Goal: Information Seeking & Learning: Understand process/instructions

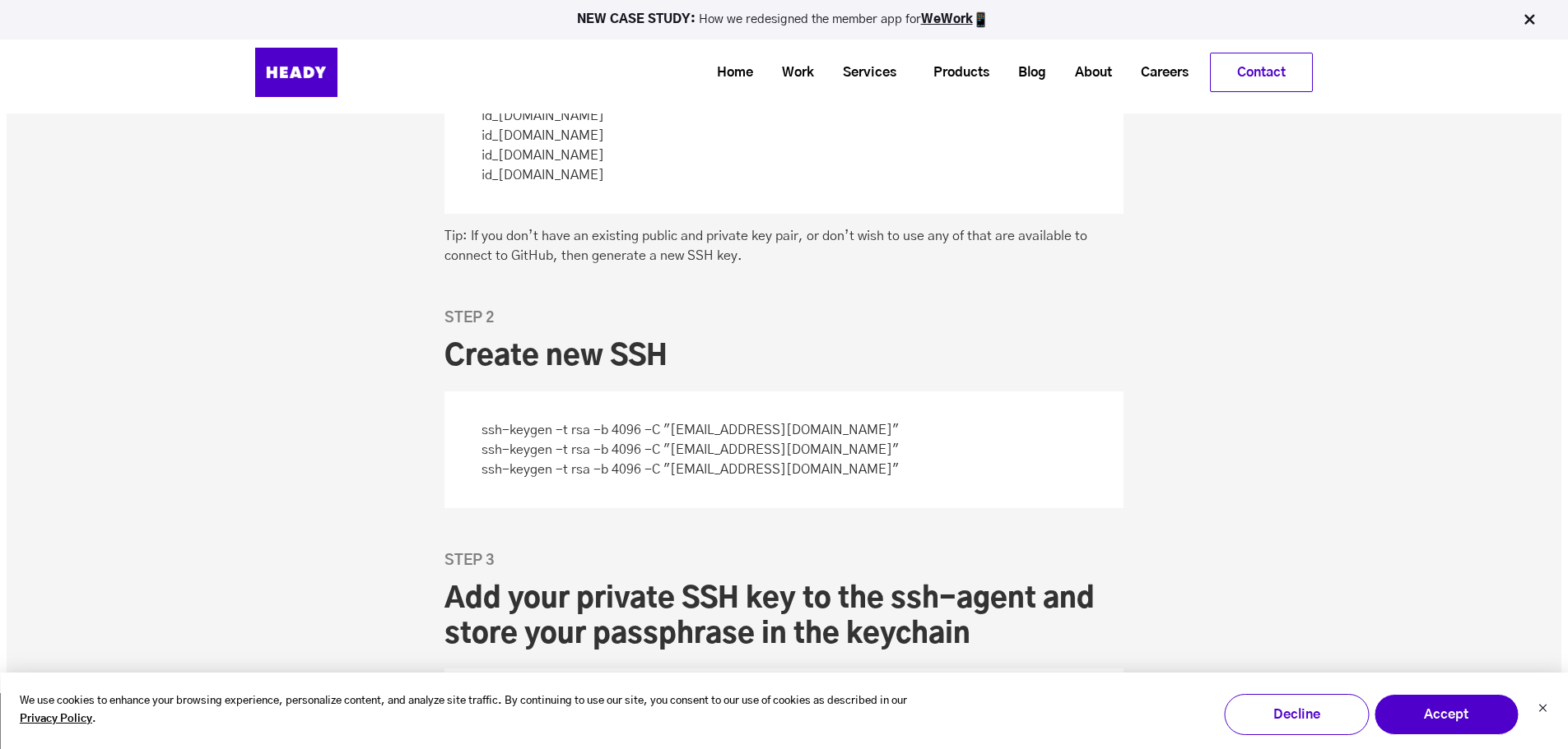
scroll to position [1399, 0]
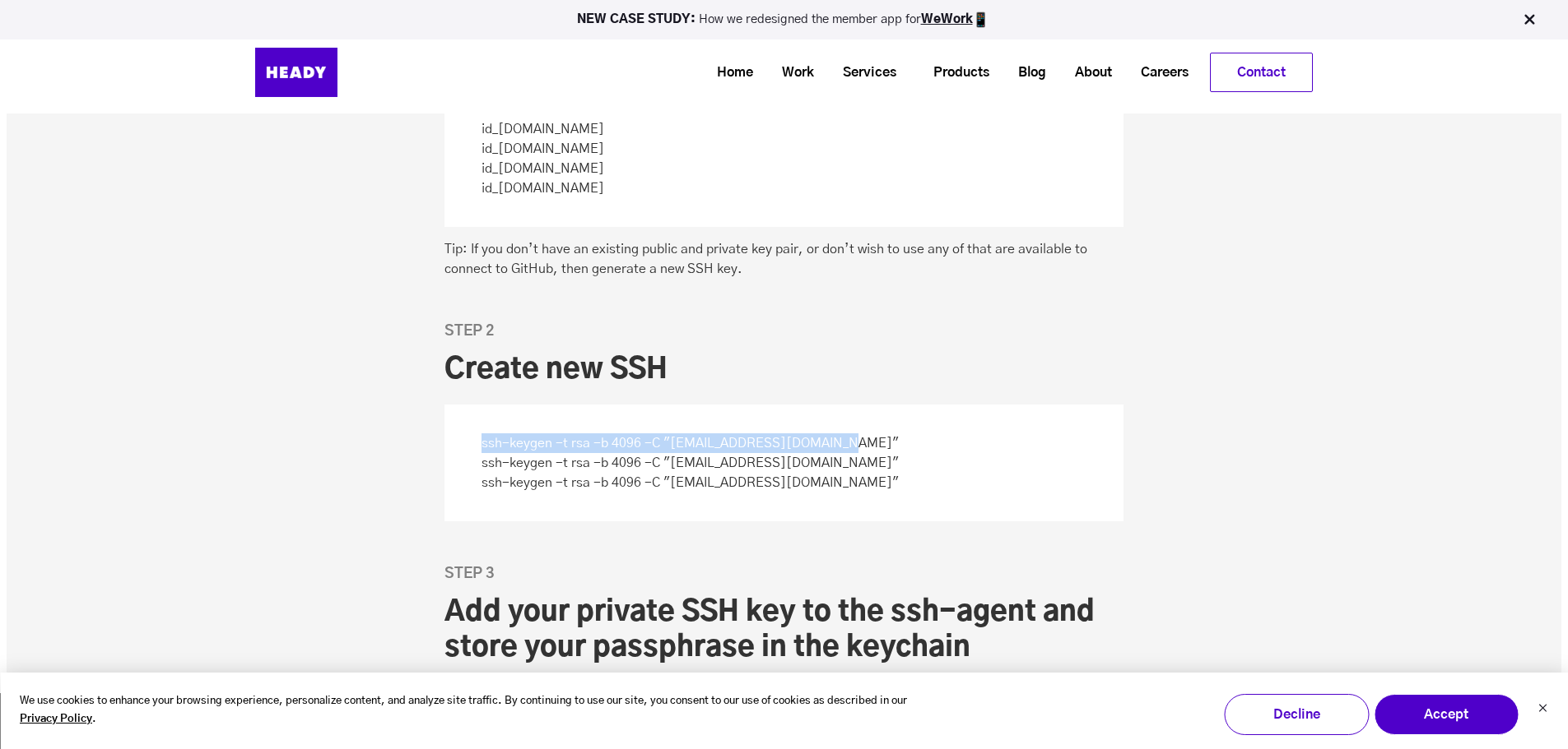
drag, startPoint x: 470, startPoint y: 444, endPoint x: 842, endPoint y: 444, distance: 372.0
click at [842, 444] on p "ssh-keygen -t rsa -b 4096 -C "[EMAIL_ADDRESS][DOMAIN_NAME]" ssh-keygen -t rsa -…" at bounding box center [784, 463] width 679 height 116
copy p "ssh-keygen -t rsa -b 4096 -C "[EMAIL_ADDRESS][DOMAIN_NAME]""
click at [720, 449] on p "ssh-keygen -t rsa -b 4096 -C "[EMAIL_ADDRESS][DOMAIN_NAME]" ssh-keygen -t rsa -…" at bounding box center [784, 463] width 679 height 116
click at [724, 446] on p "ssh-keygen -t rsa -b 4096 -C "[EMAIL_ADDRESS][DOMAIN_NAME]" ssh-keygen -t rsa -…" at bounding box center [784, 463] width 679 height 116
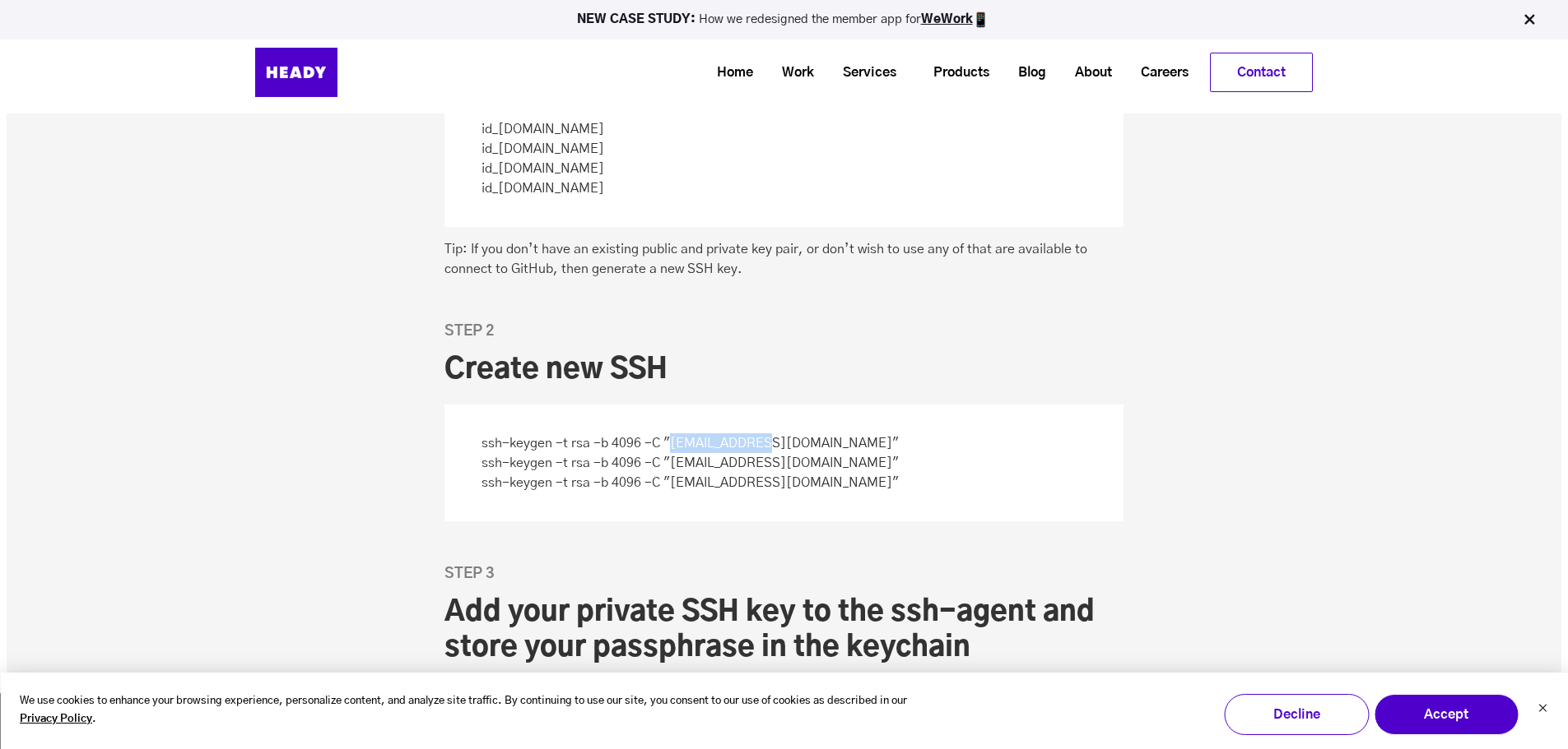
click at [724, 446] on p "ssh-keygen -t rsa -b 4096 -C "[EMAIL_ADDRESS][DOMAIN_NAME]" ssh-keygen -t rsa -…" at bounding box center [784, 463] width 679 height 116
copy p "ssh-keygen -t rsa -b 4096 -C "[EMAIL_ADDRESS][DOMAIN_NAME]""
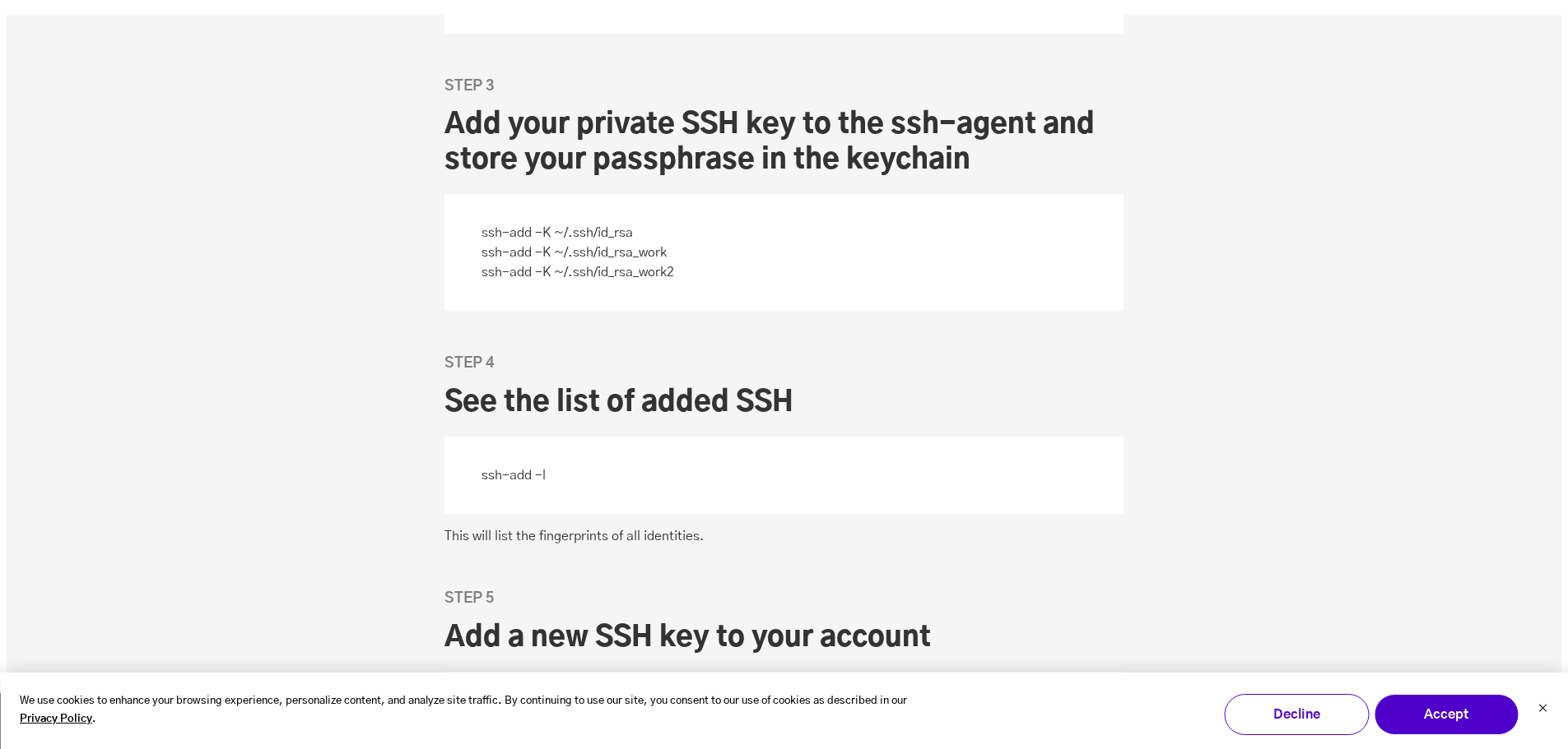
scroll to position [1892, 0]
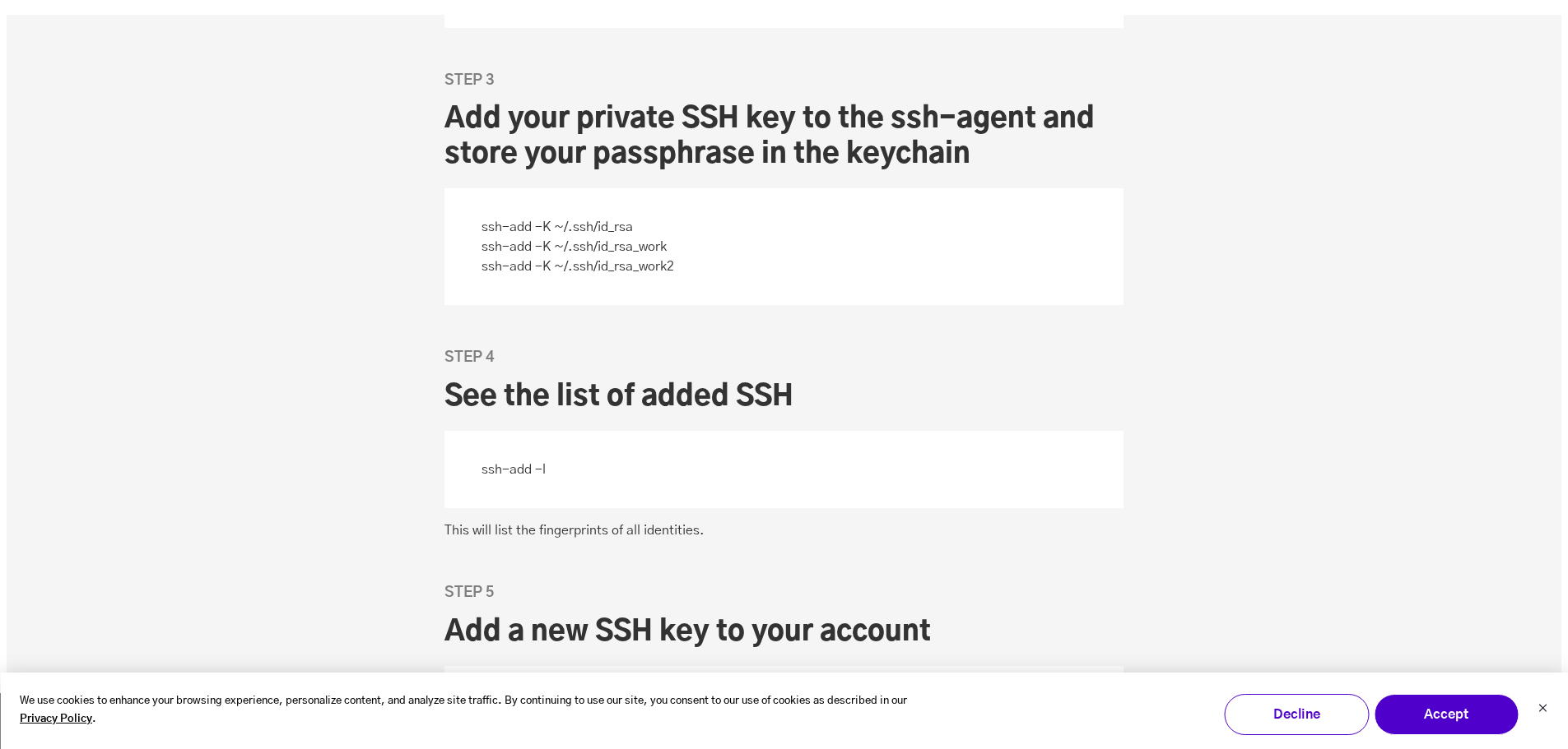
click at [556, 213] on p "ssh-add -K ~/.ssh/id_rsa ssh-add -K ~/.ssh/id_rsa_work ssh-add -K ~/.ssh/id_rsa…" at bounding box center [784, 246] width 679 height 116
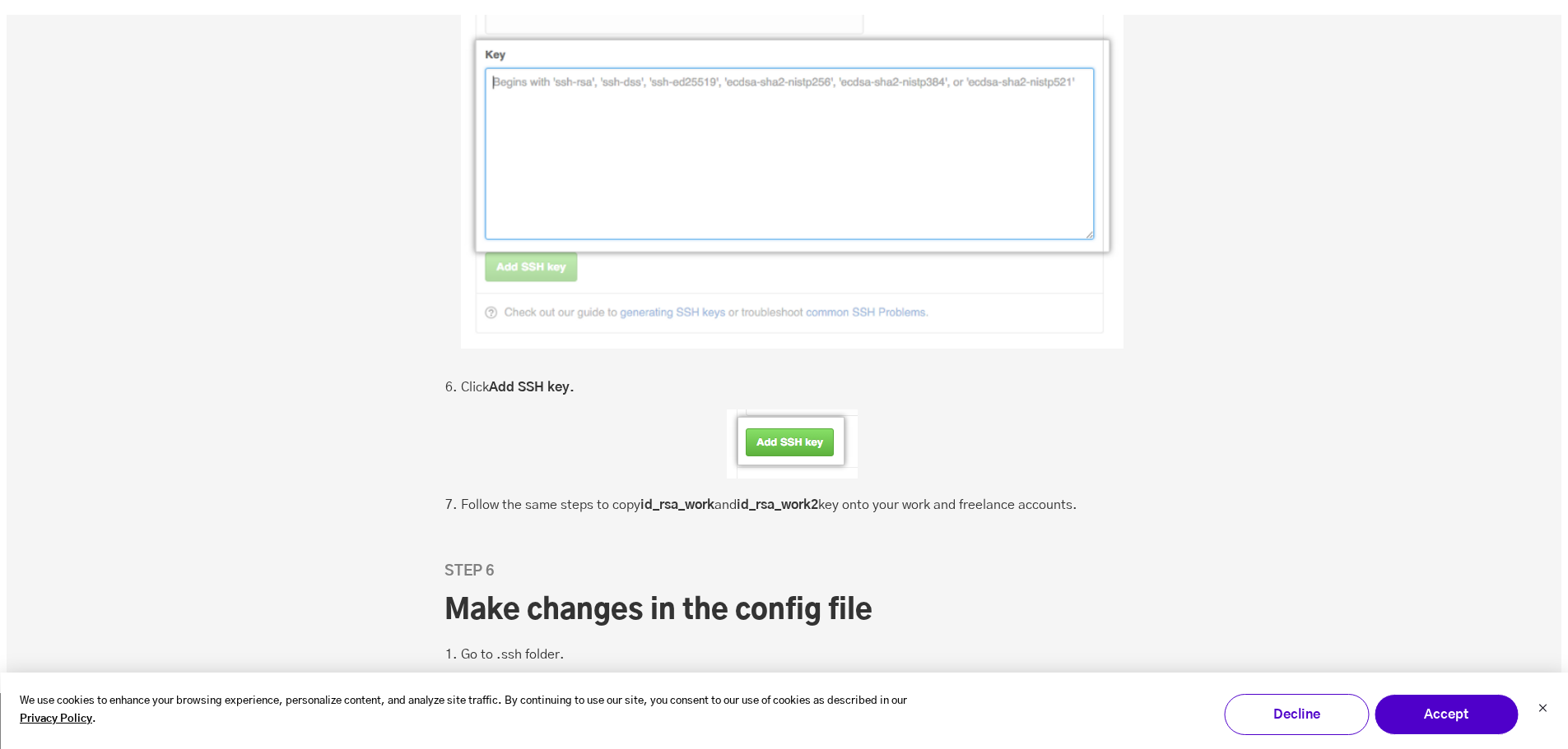
scroll to position [3619, 0]
